Goal: Task Accomplishment & Management: Complete application form

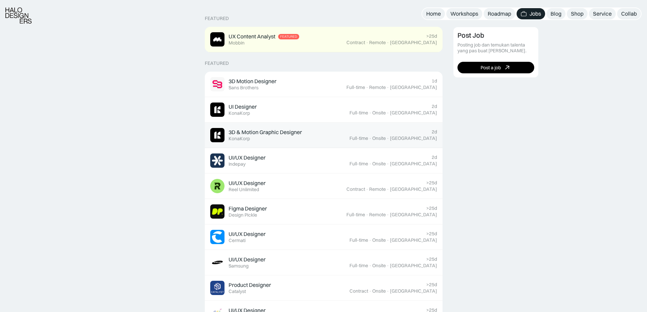
scroll to position [170, 0]
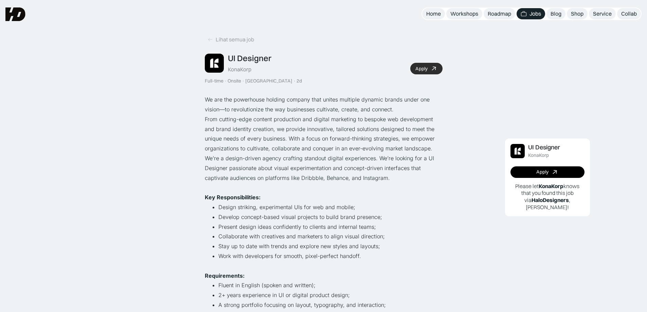
click at [427, 68] on div "Apply" at bounding box center [421, 69] width 12 height 6
click at [428, 73] on link "Apply" at bounding box center [426, 69] width 32 height 12
click at [418, 69] on div "Apply" at bounding box center [421, 69] width 12 height 6
click at [423, 69] on div "Apply" at bounding box center [421, 69] width 12 height 6
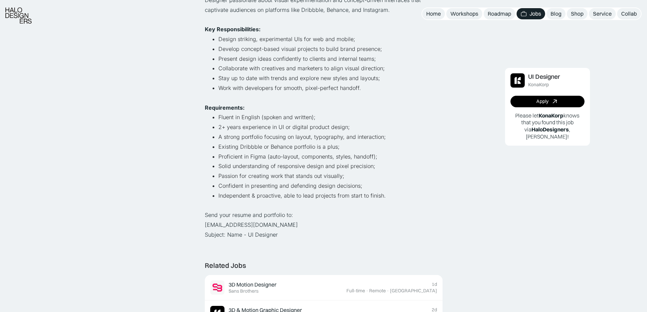
scroll to position [170, 0]
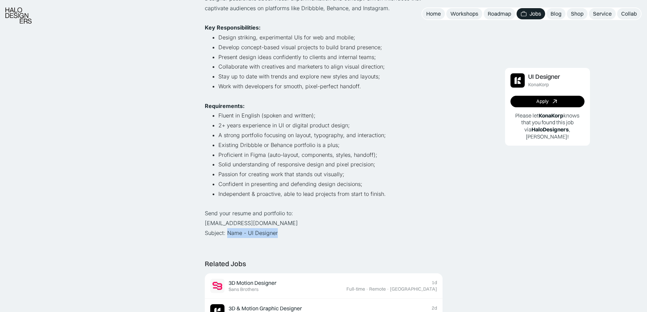
drag, startPoint x: 278, startPoint y: 235, endPoint x: 228, endPoint y: 235, distance: 49.6
click at [228, 235] on p "Send your resume and portfolio to: [EMAIL_ADDRESS][DOMAIN_NAME] Subject: Name -…" at bounding box center [324, 222] width 238 height 29
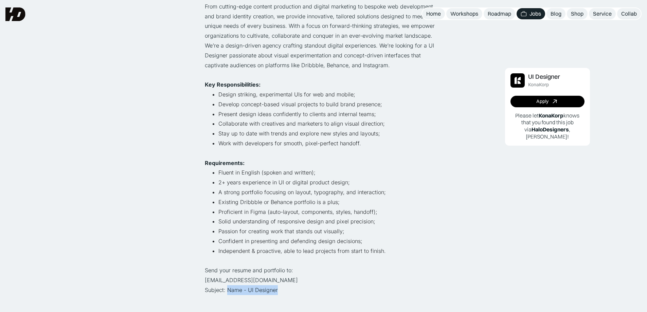
scroll to position [0, 0]
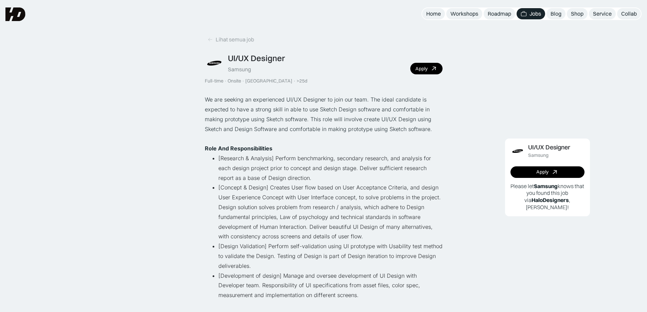
click at [429, 77] on div "UI/UX Designer Samsung Full-time · Onsite · [GEOGRAPHIC_DATA] · >25d Apply" at bounding box center [324, 68] width 238 height 31
click at [434, 68] on icon at bounding box center [433, 68] width 7 height 6
